Goal: Task Accomplishment & Management: Manage account settings

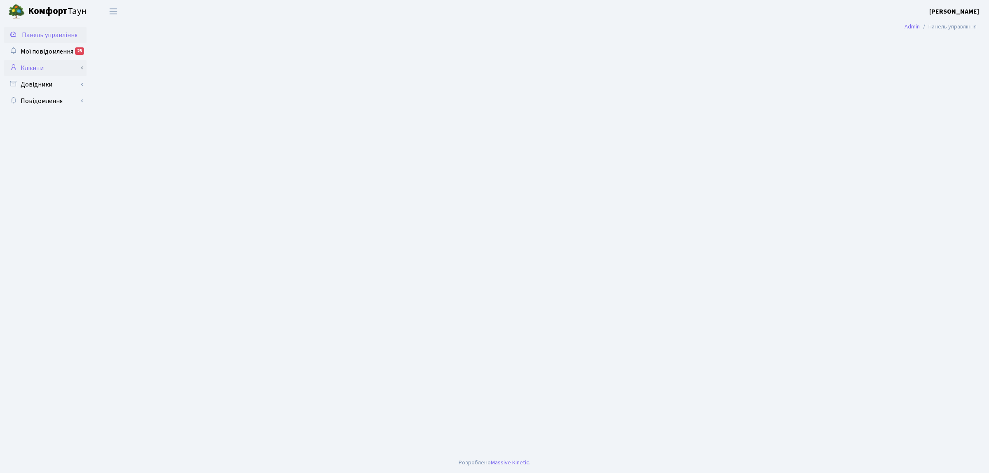
click at [56, 68] on link "Клієнти" at bounding box center [45, 68] width 82 height 16
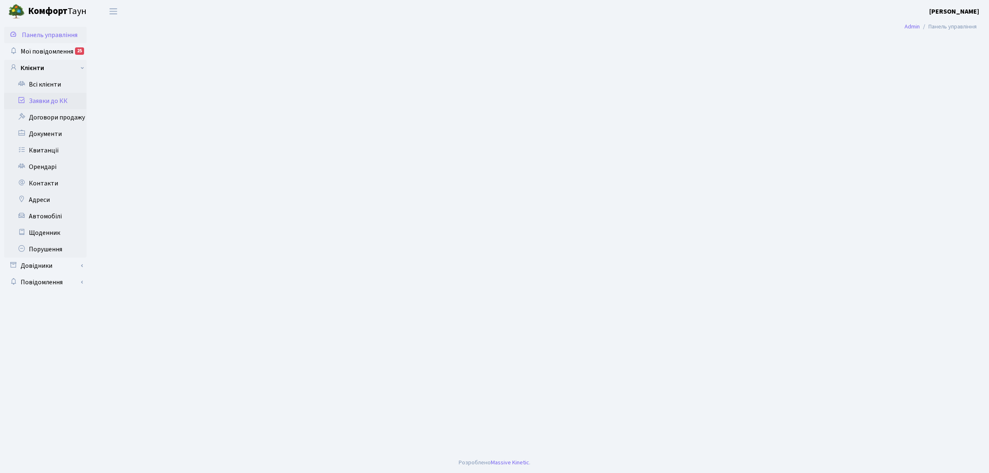
click at [57, 100] on link "Заявки до КК" at bounding box center [45, 101] width 82 height 16
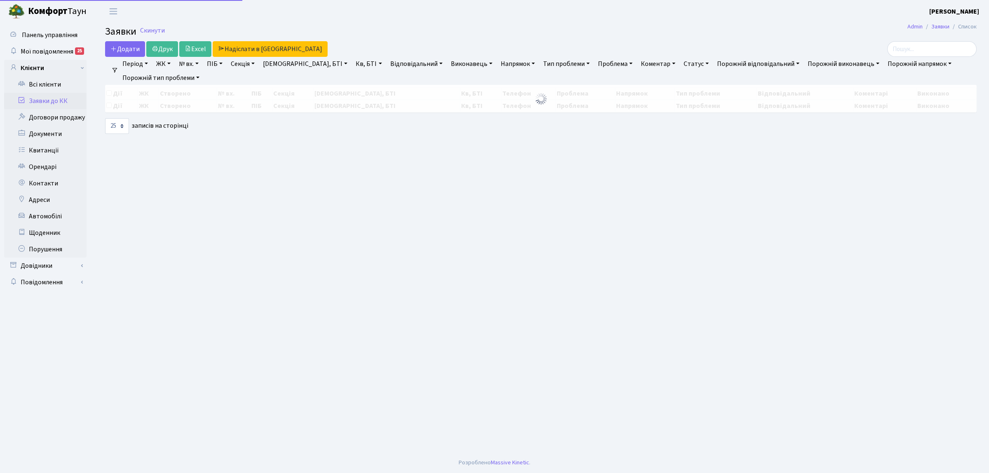
select select "25"
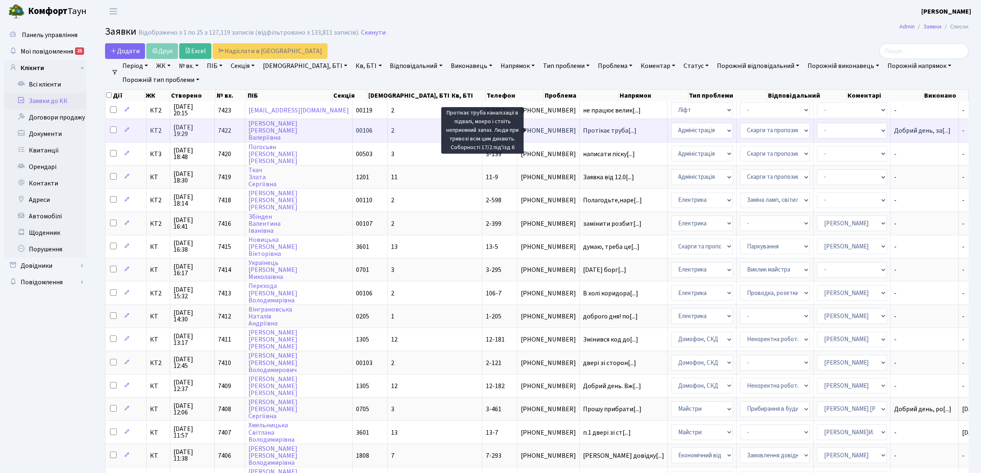
click at [583, 131] on span "Протікає труба[...]" at bounding box center [610, 130] width 54 height 9
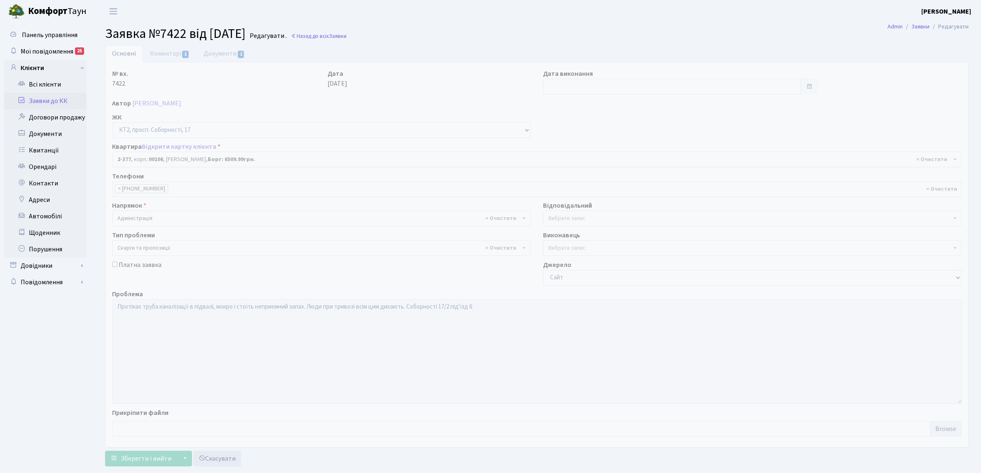
select select "15428"
select select "55"
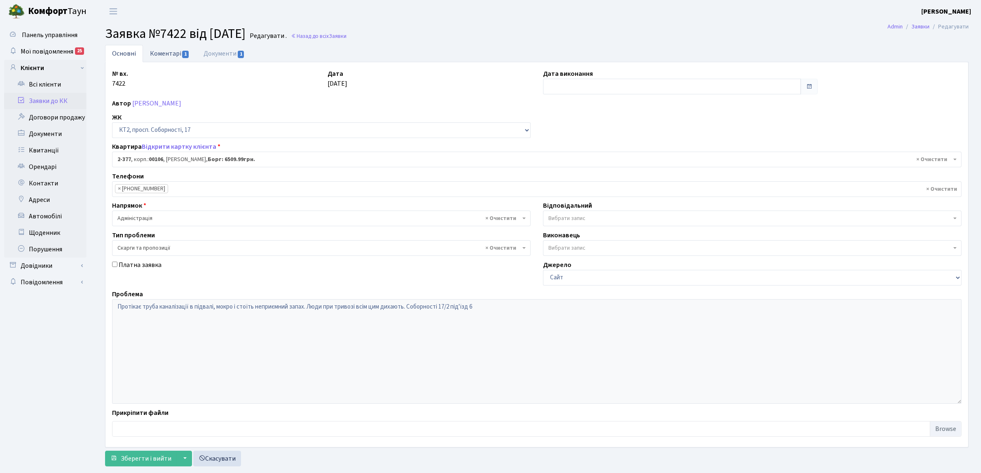
click at [161, 54] on link "Коментарі 1" at bounding box center [170, 53] width 54 height 17
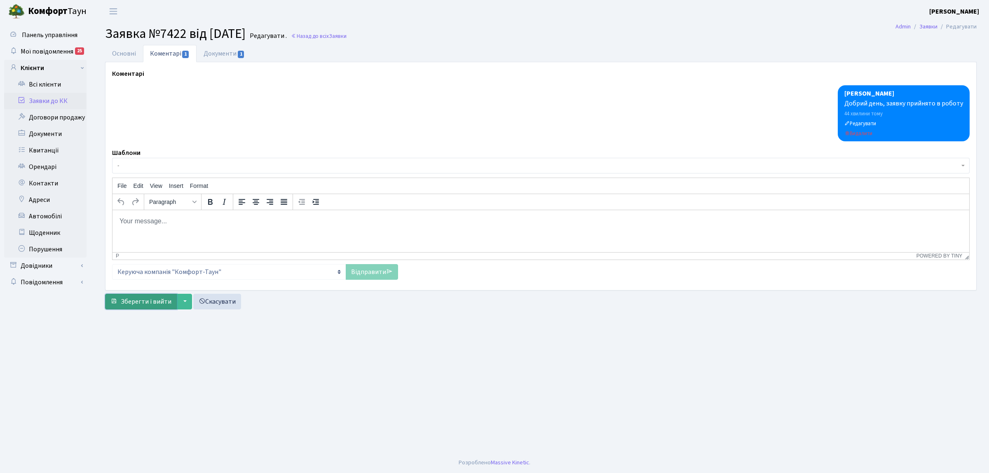
click at [166, 305] on span "Зберегти і вийти" at bounding box center [146, 301] width 51 height 9
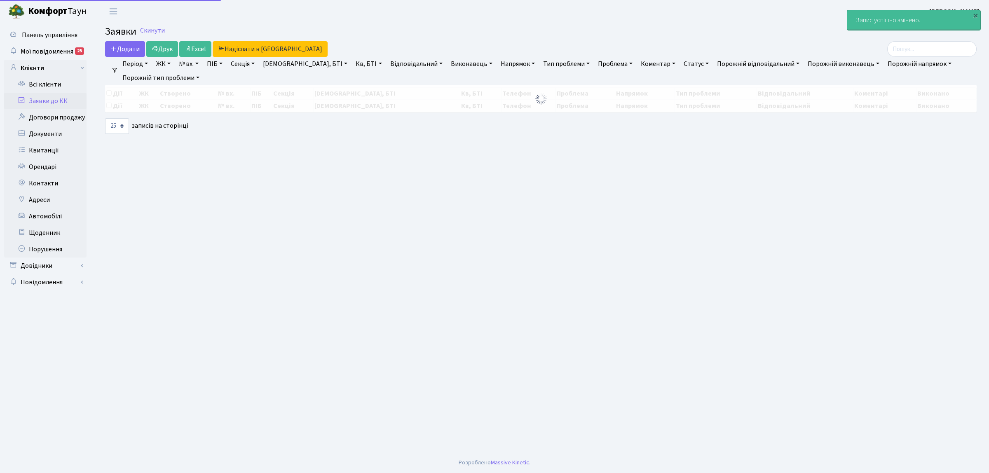
select select "25"
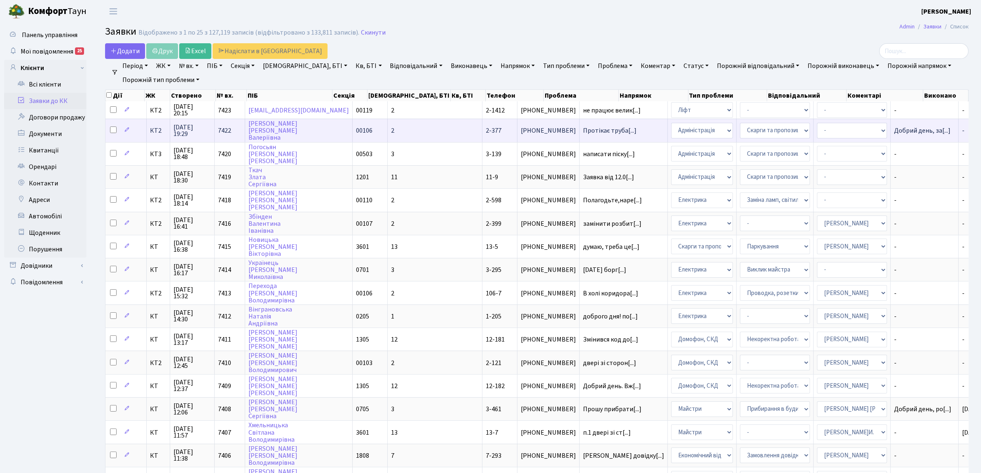
click at [165, 135] on td "КТ2" at bounding box center [158, 130] width 23 height 23
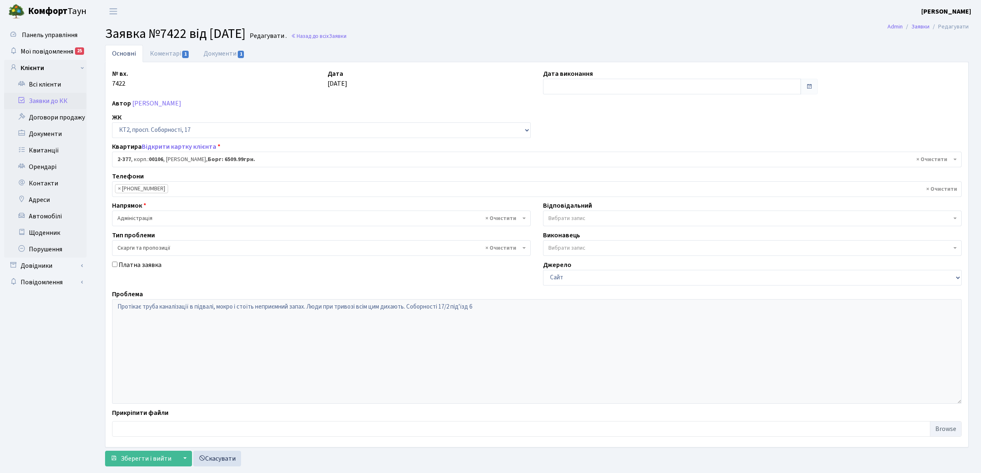
select select "15428"
select select "55"
click at [235, 47] on link "Документи 1" at bounding box center [224, 53] width 55 height 17
select select "25"
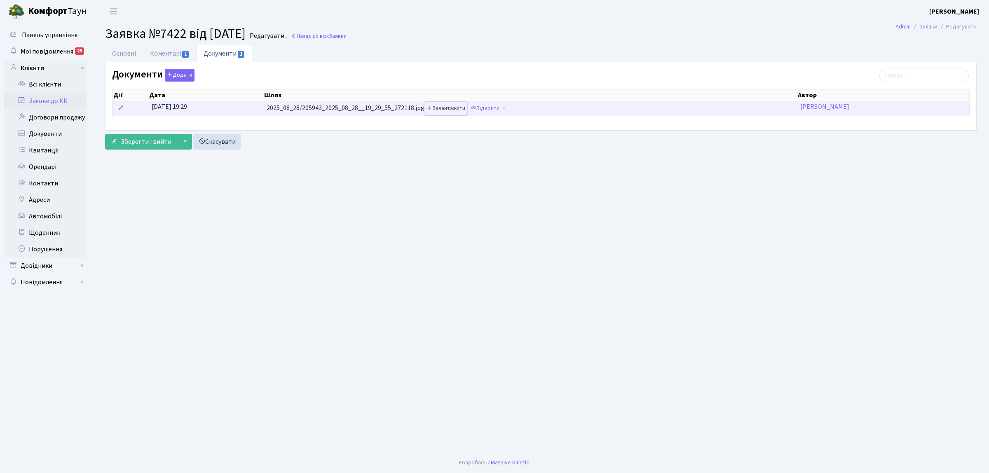
click at [454, 108] on link "Завантажити" at bounding box center [446, 108] width 43 height 13
click at [460, 110] on link "Завантажити" at bounding box center [446, 108] width 43 height 13
click at [491, 110] on link "Відкрити" at bounding box center [485, 108] width 33 height 13
